Goal: Obtain resource: Obtain resource

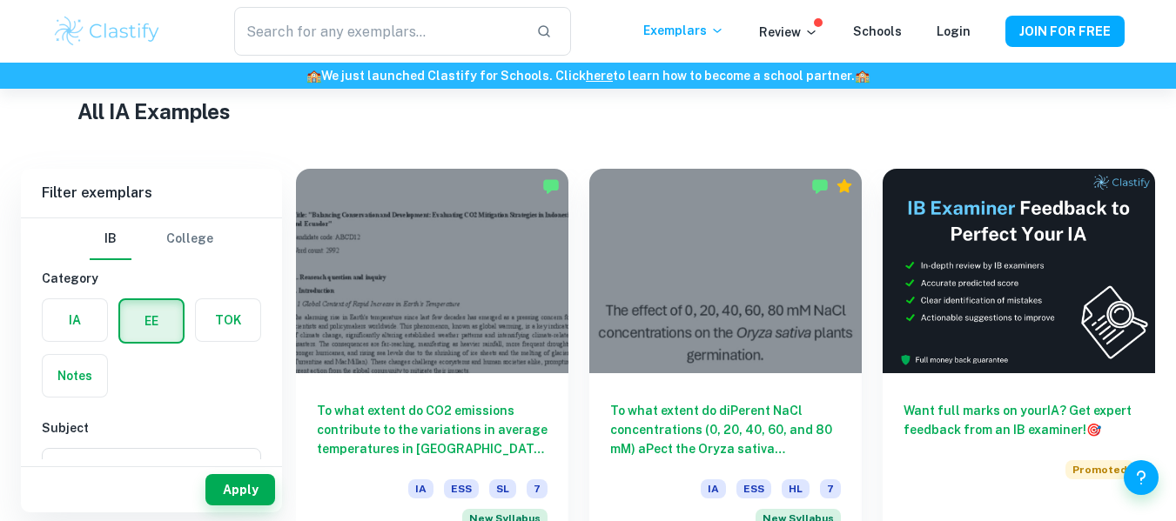
scroll to position [418, 0]
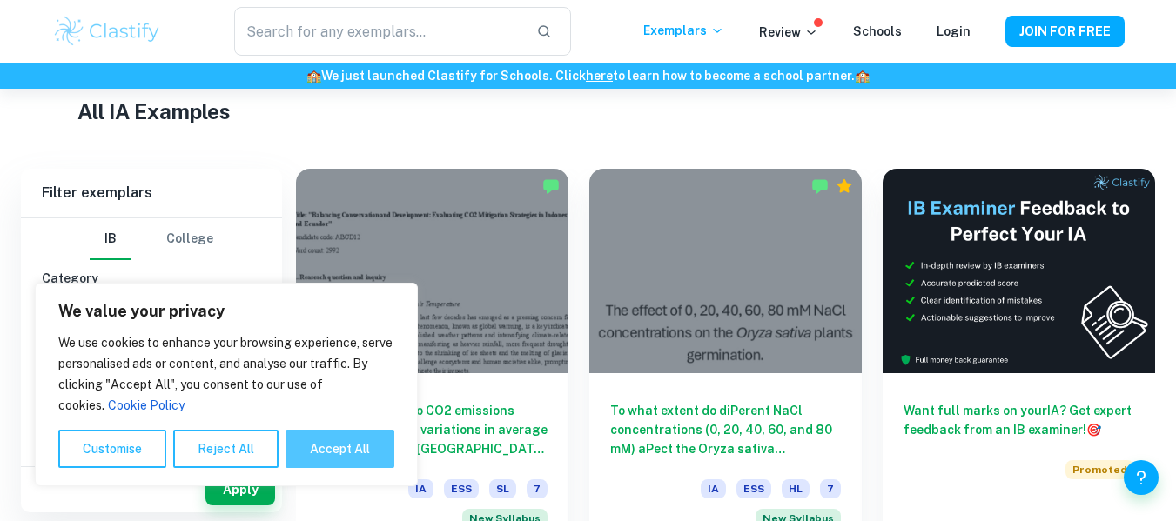
click at [323, 443] on button "Accept All" at bounding box center [340, 449] width 109 height 38
checkbox input "true"
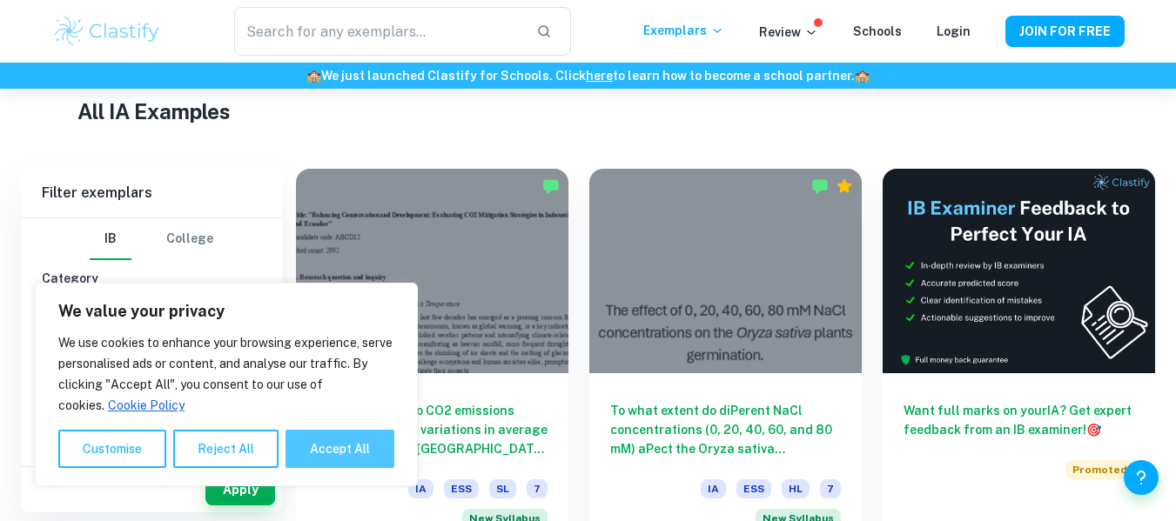
checkbox input "true"
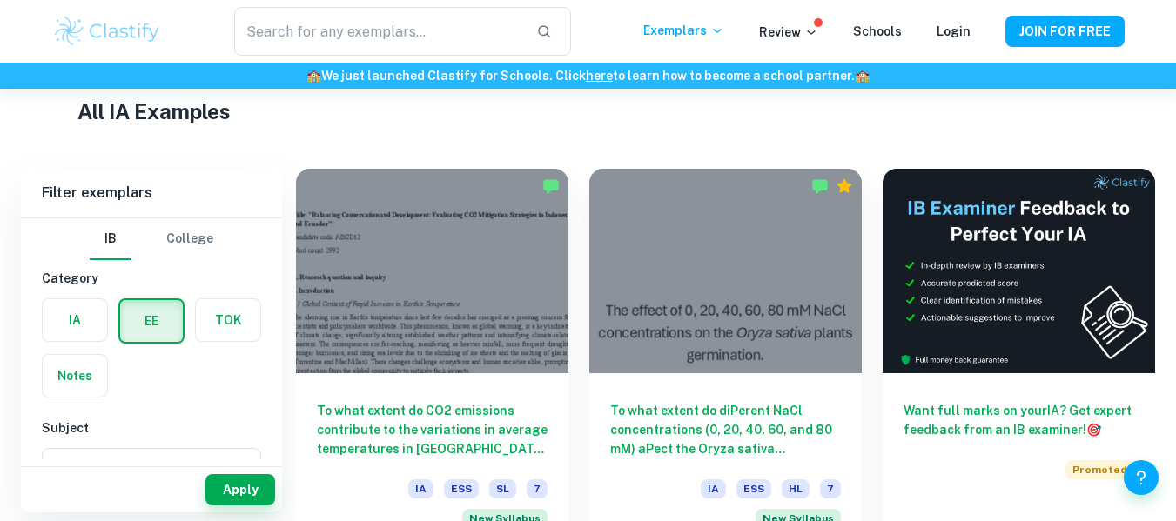
click at [146, 320] on label "button" at bounding box center [151, 321] width 63 height 42
click at [0, 0] on input "radio" at bounding box center [0, 0] width 0 height 0
click at [141, 318] on label "button" at bounding box center [151, 321] width 63 height 42
click at [0, 0] on input "radio" at bounding box center [0, 0] width 0 height 0
click at [151, 326] on label "button" at bounding box center [151, 321] width 63 height 42
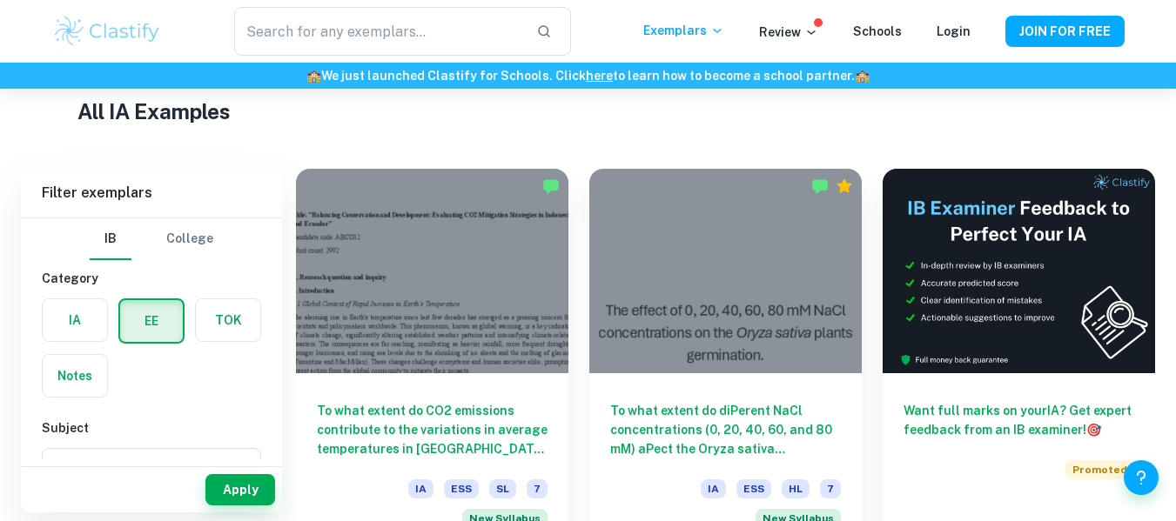
click at [0, 0] on input "radio" at bounding box center [0, 0] width 0 height 0
click at [198, 393] on div "IA EE TOK Notes" at bounding box center [146, 343] width 230 height 110
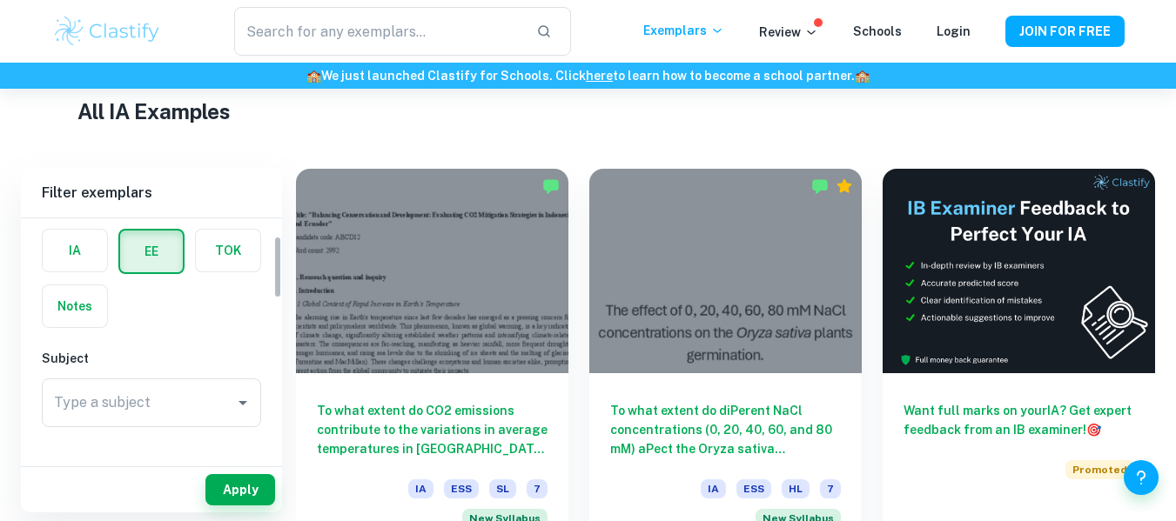
scroll to position [104, 0]
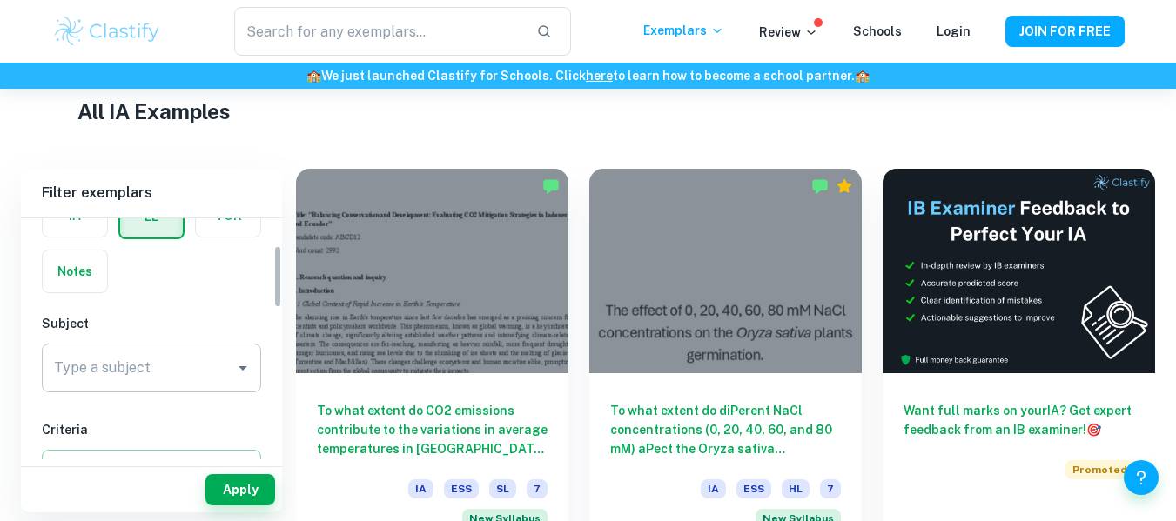
click at [172, 370] on input "Type a subject" at bounding box center [139, 368] width 178 height 33
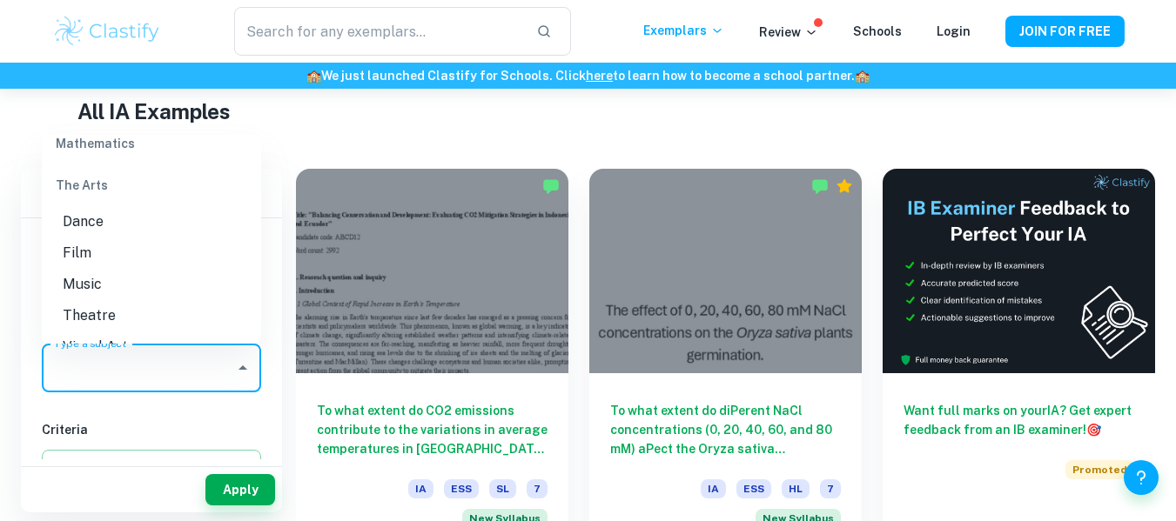
scroll to position [2437, 0]
click at [117, 255] on li "ESS" at bounding box center [151, 258] width 219 height 31
type input "ESS"
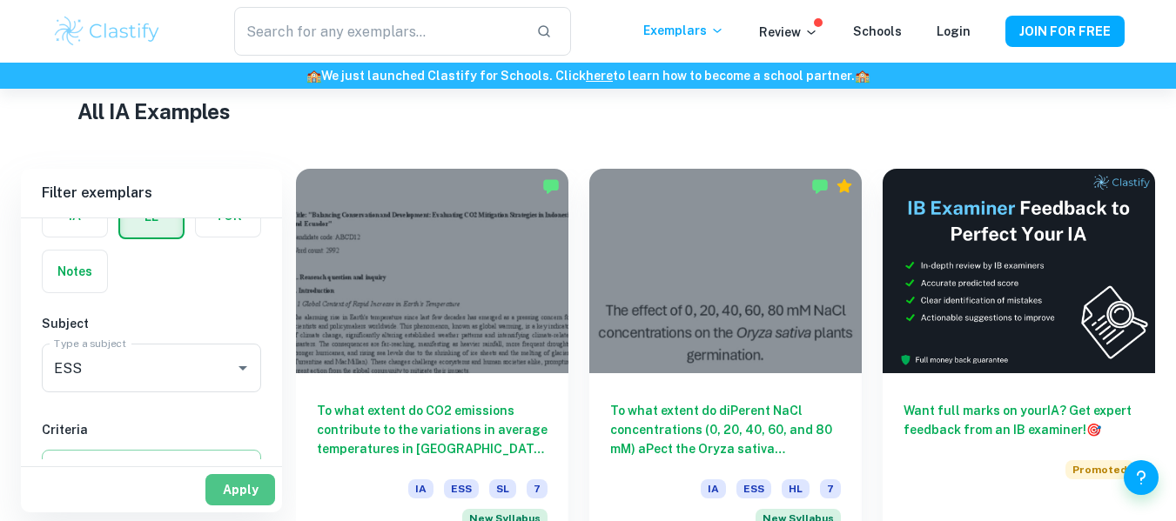
click at [230, 490] on button "Apply" at bounding box center [240, 489] width 70 height 31
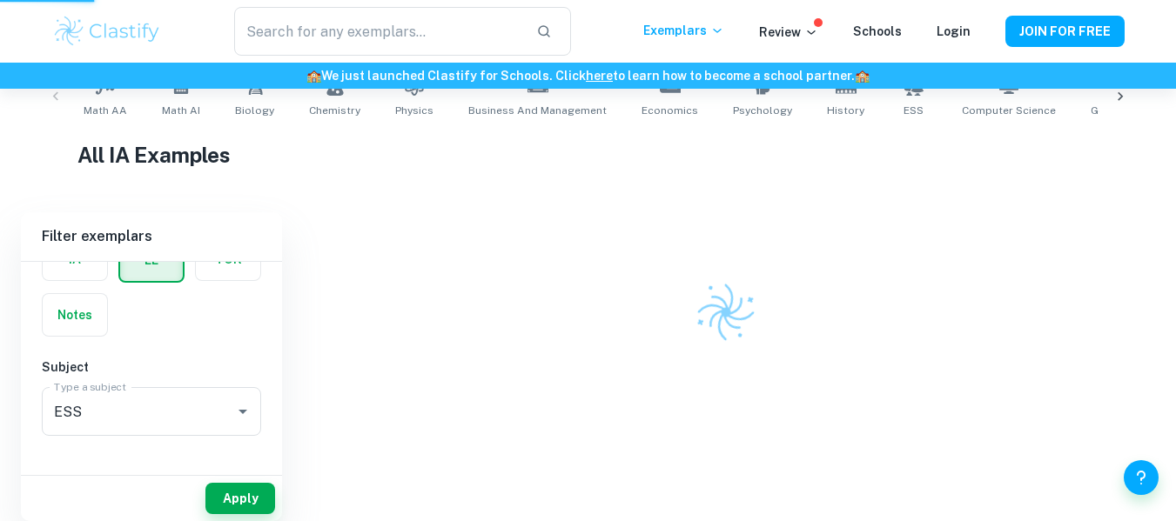
scroll to position [366, 0]
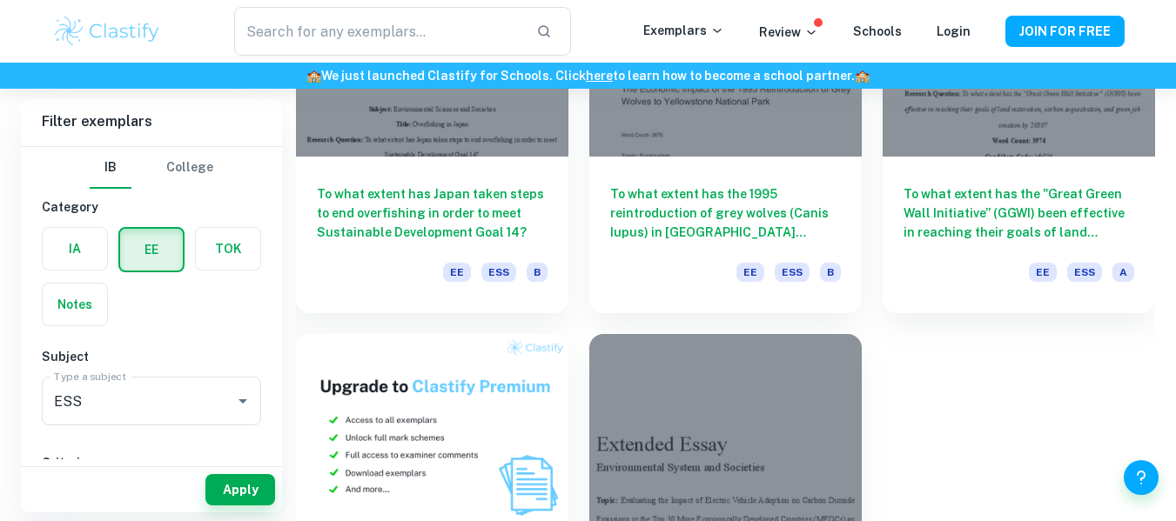
scroll to position [581, 0]
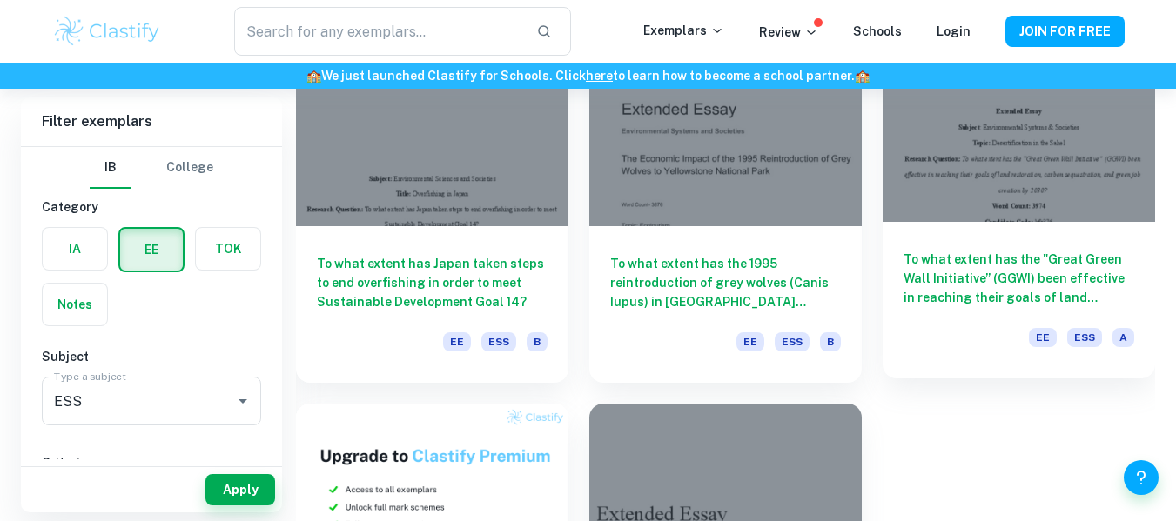
click at [930, 286] on h6 "To what extent has the "Great Green Wall Initiative” (GGWI) been effective in r…" at bounding box center [1019, 278] width 231 height 57
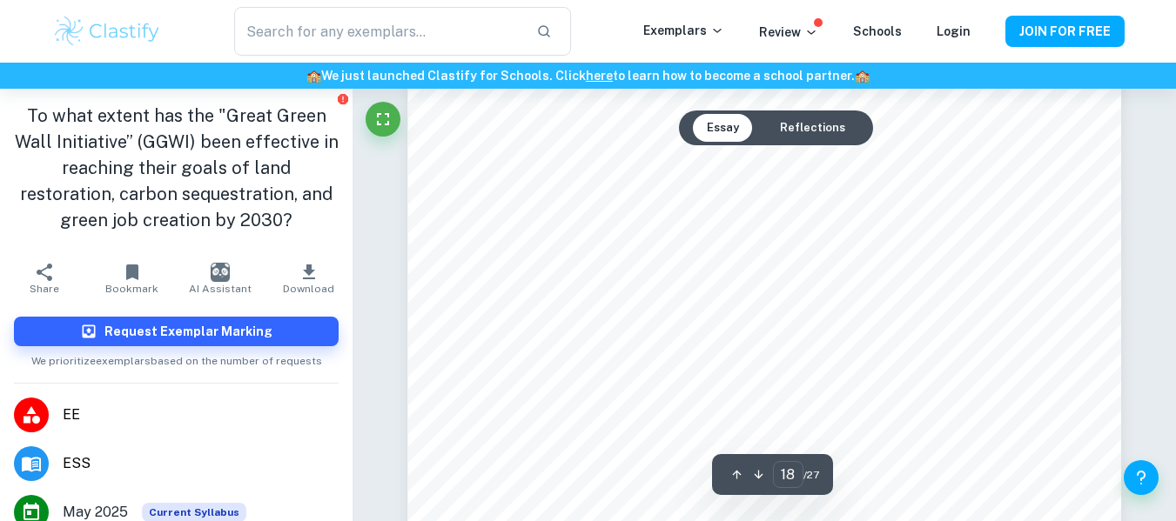
scroll to position [16470, 0]
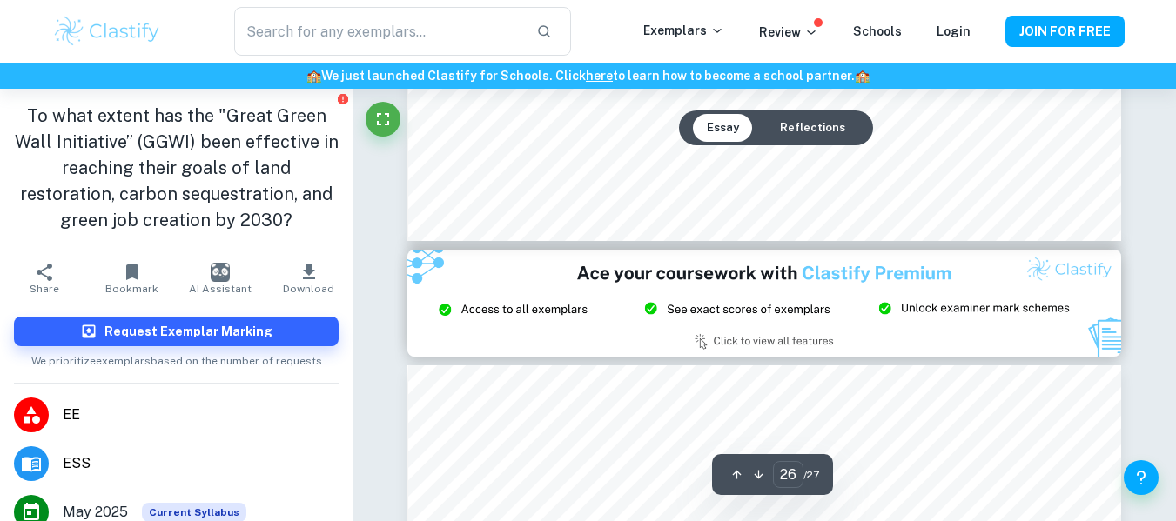
type input "27"
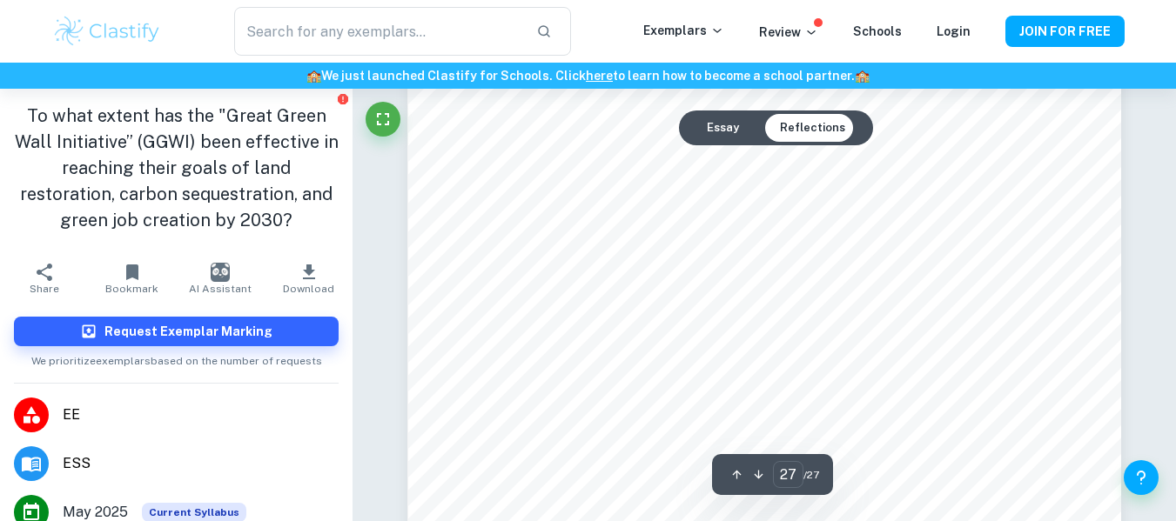
scroll to position [25521, 0]
